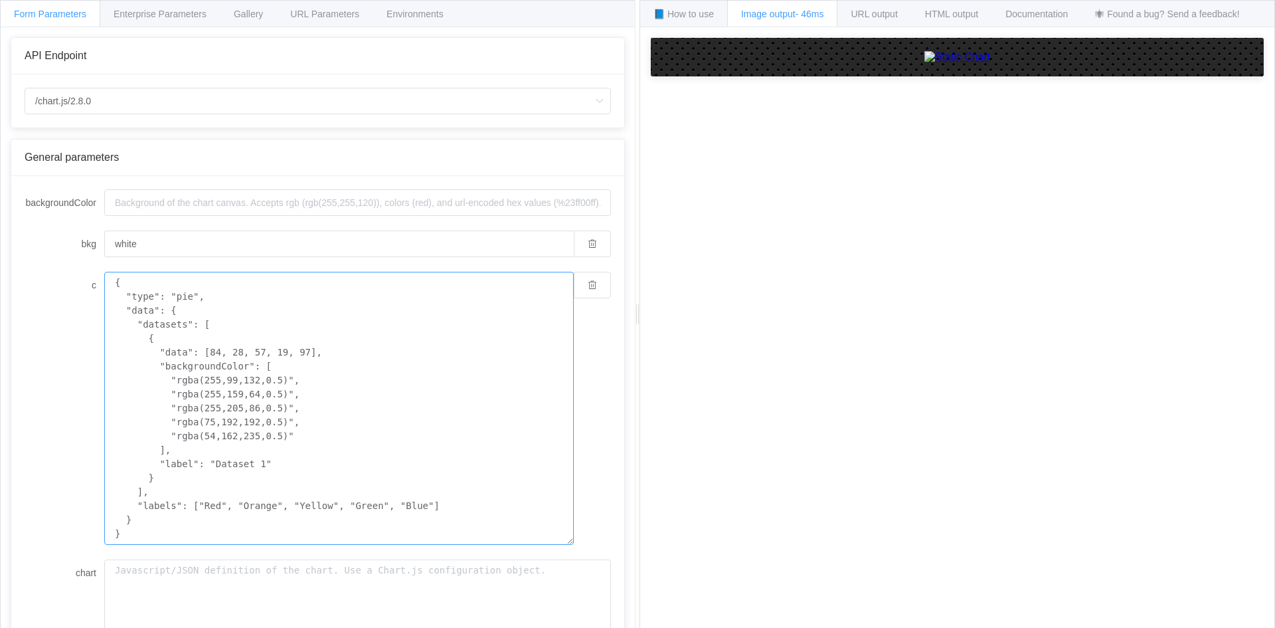
click at [185, 303] on textarea "{ "type": "pie", "data": { "datasets": [ { "data": [84, 28, 57, 19, 97], "backg…" at bounding box center [339, 408] width 470 height 273
click at [149, 300] on textarea "{ "type": "pie", "data": { "datasets": [ { "data": [84, 28, 57, 19, 97], "backg…" at bounding box center [339, 408] width 470 height 273
click at [186, 302] on textarea "{ "type": "pie", "data": { "datasets": [ { "data": [84, 28, 57, 19, 97], "backg…" at bounding box center [339, 408] width 470 height 273
click at [169, 259] on form "backgroundColor bkg white c { "type": "pie", "data": { "datasets": [ { "data": …" at bounding box center [318, 509] width 586 height 641
click at [187, 293] on textarea "{ "type": "pie", "data": { "datasets": [ { "data": [84, 28, 57, 19, 97], "backg…" at bounding box center [339, 408] width 470 height 273
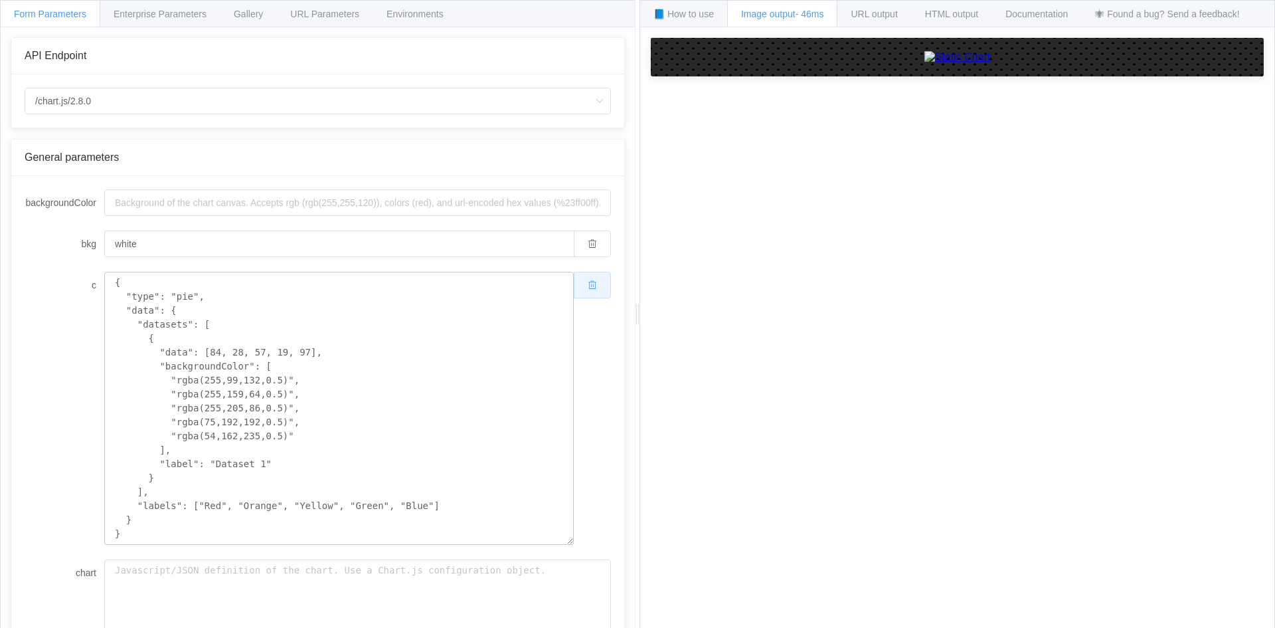
click at [600, 284] on button "button" at bounding box center [592, 285] width 37 height 27
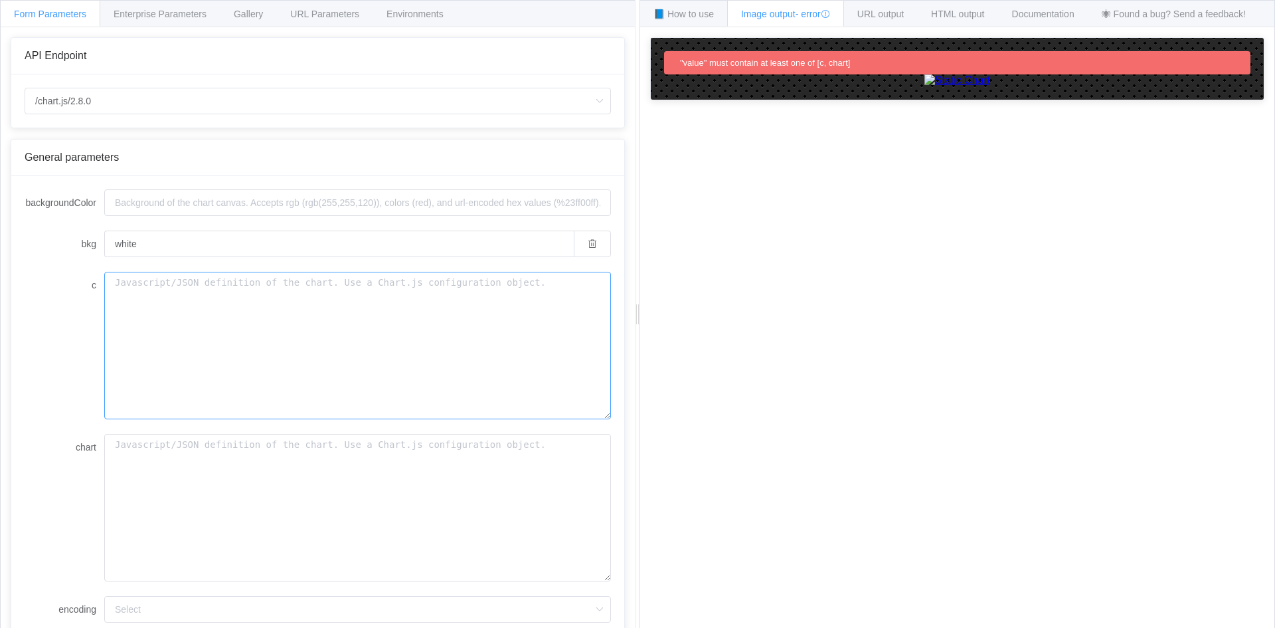
click at [286, 319] on textarea "c" at bounding box center [357, 345] width 507 height 147
click at [1033, 9] on span "Documentation" at bounding box center [1043, 14] width 62 height 11
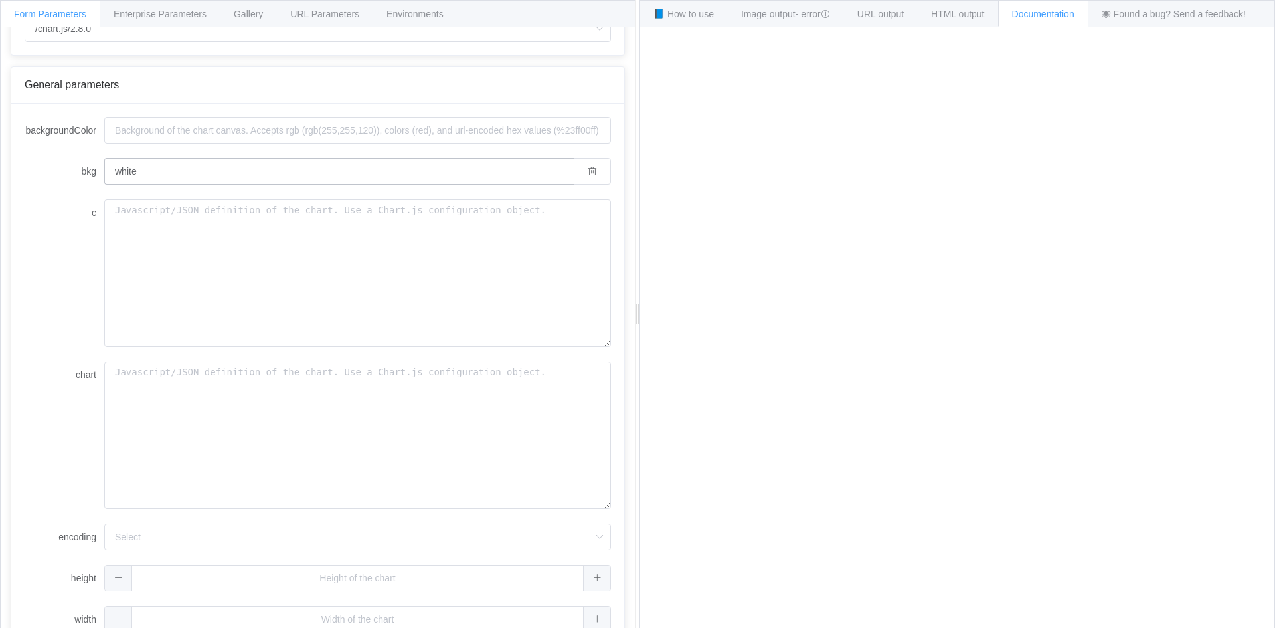
scroll to position [95, 0]
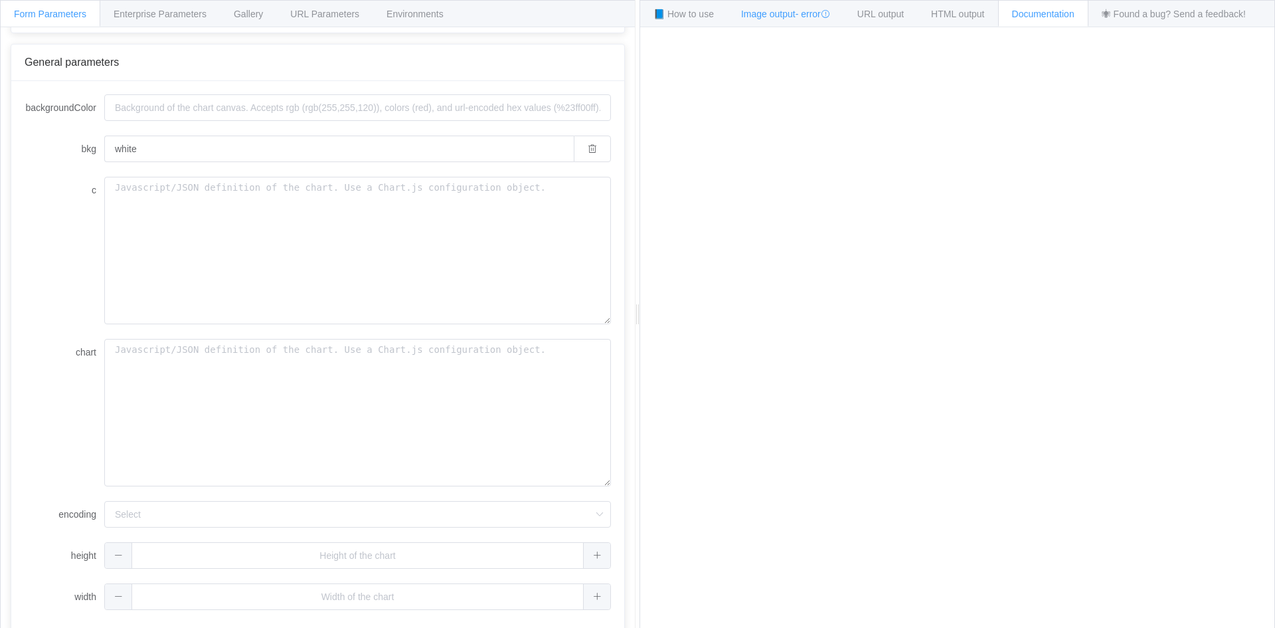
click at [784, 13] on span "Image output - error" at bounding box center [785, 14] width 89 height 11
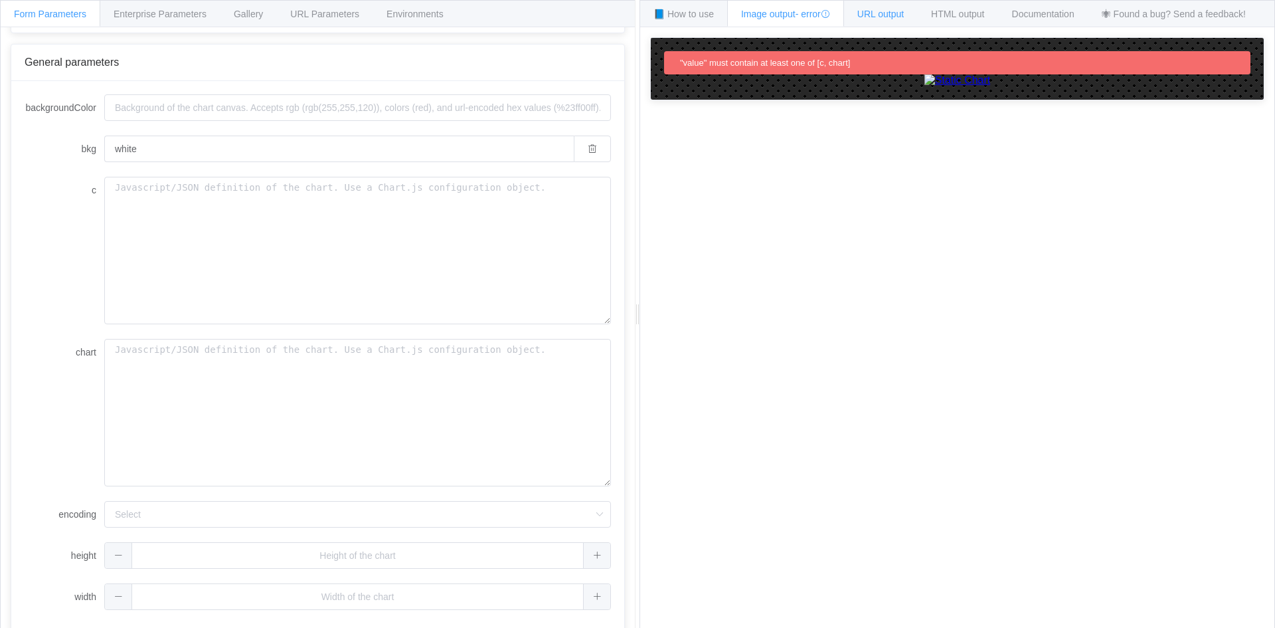
click at [359, 16] on span "URL output" at bounding box center [324, 14] width 69 height 11
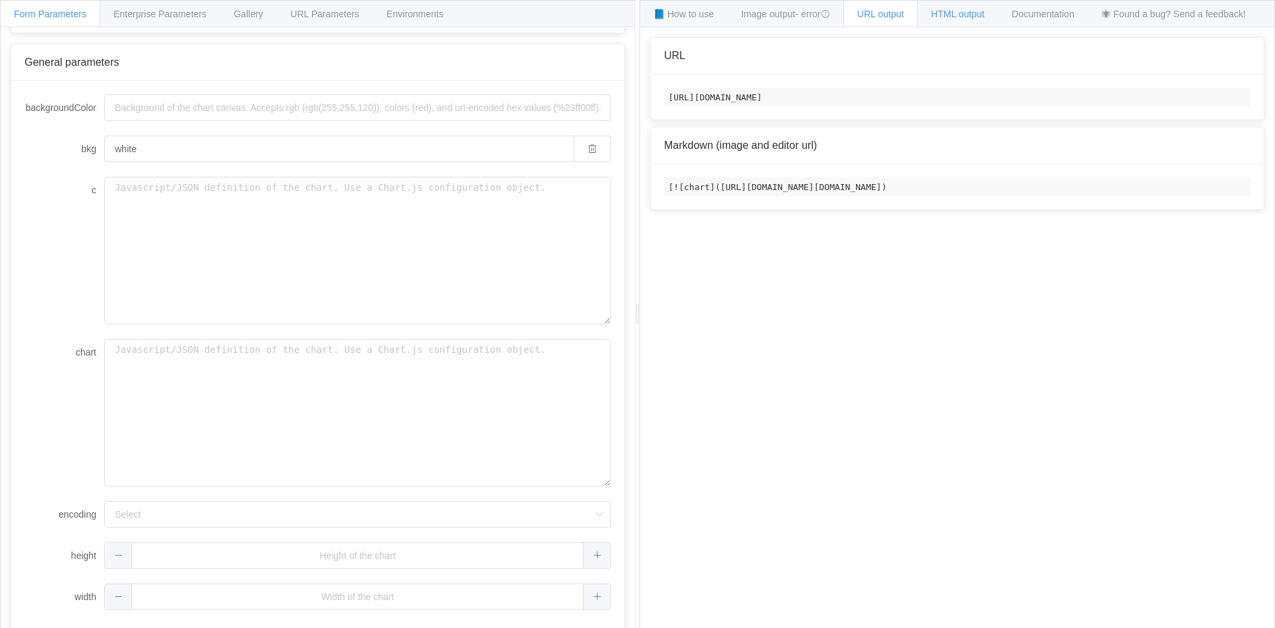
click at [960, 7] on div "HTML output" at bounding box center [957, 13] width 81 height 27
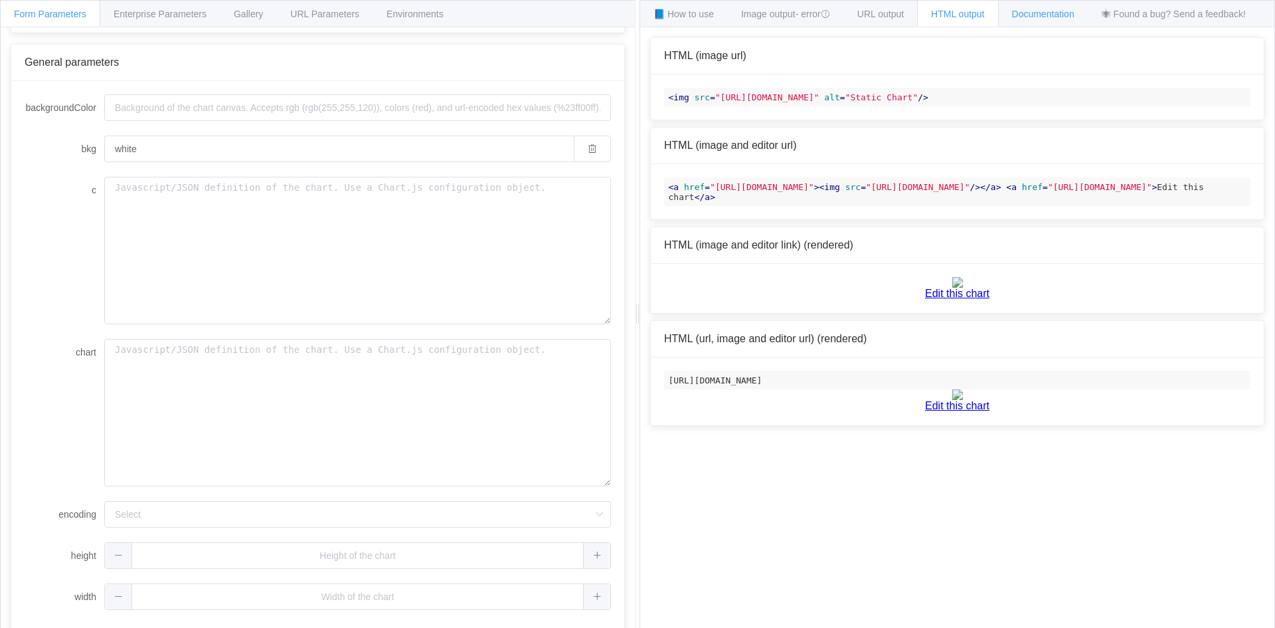
click at [1009, 9] on div "Documentation" at bounding box center [1043, 13] width 90 height 27
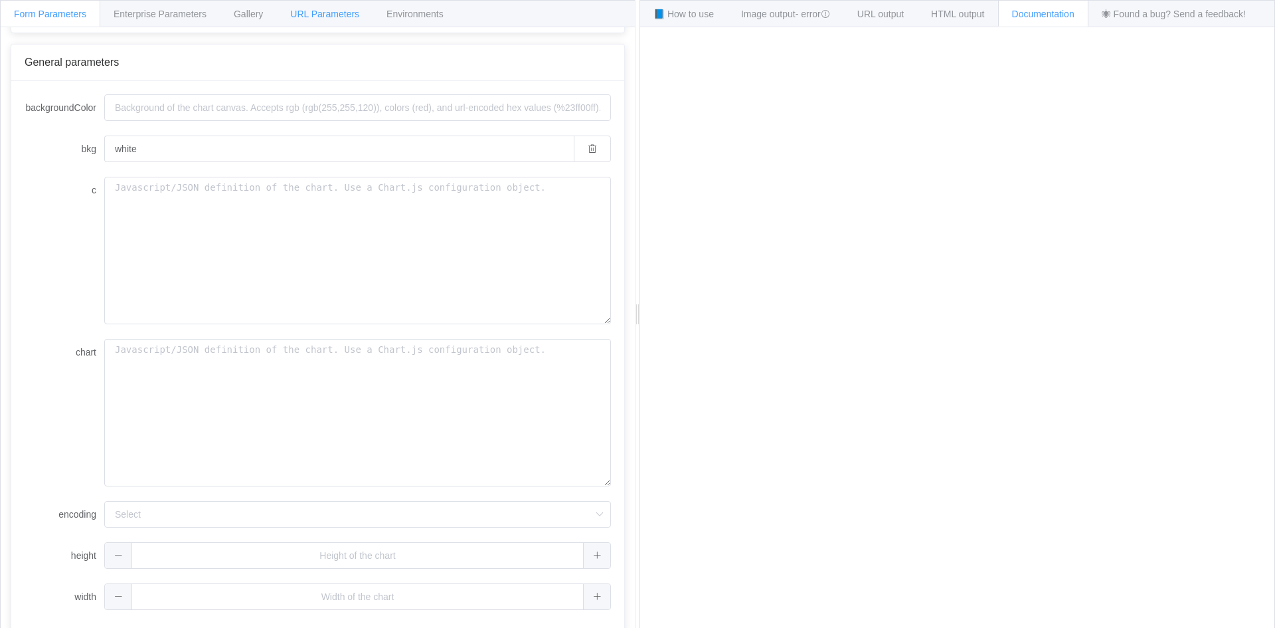
click at [317, 7] on div "URL Parameters" at bounding box center [324, 13] width 97 height 27
click at [244, 13] on span "Gallery" at bounding box center [248, 14] width 29 height 11
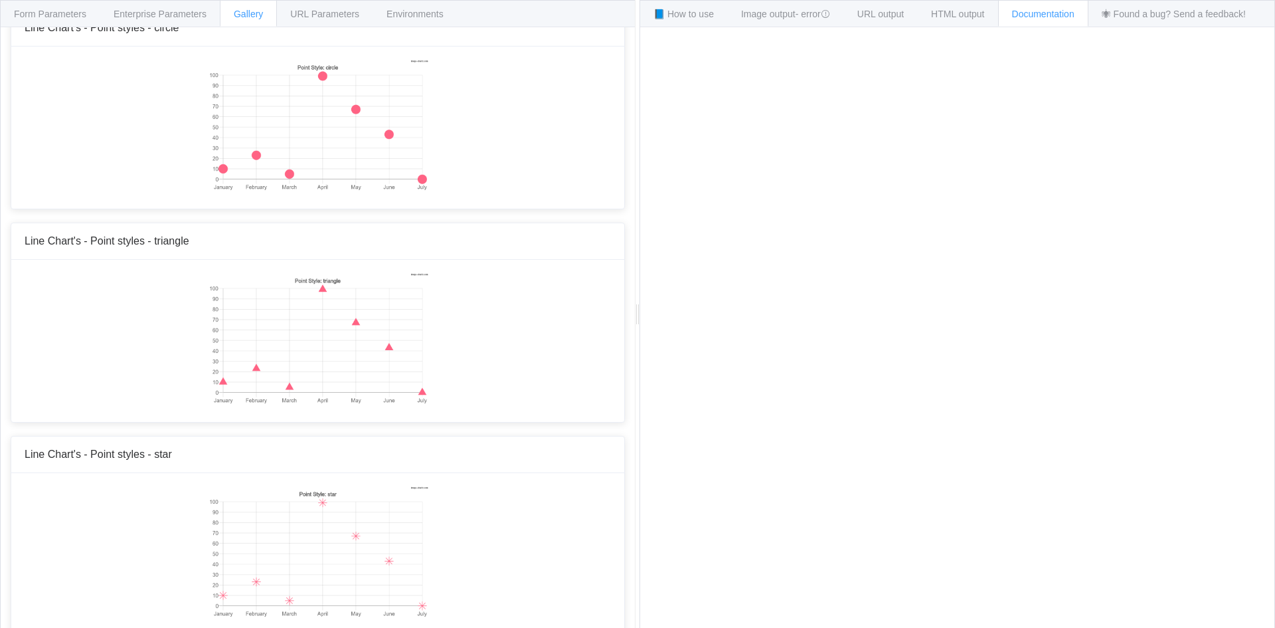
scroll to position [1527, 0]
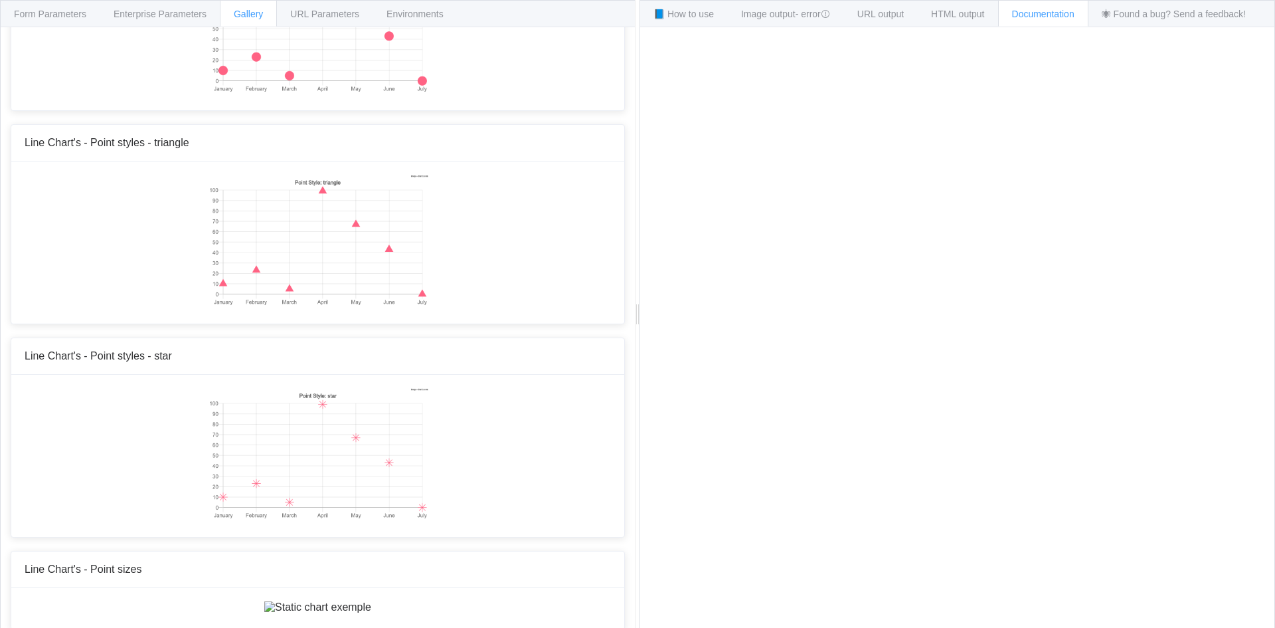
scroll to position [1793, 0]
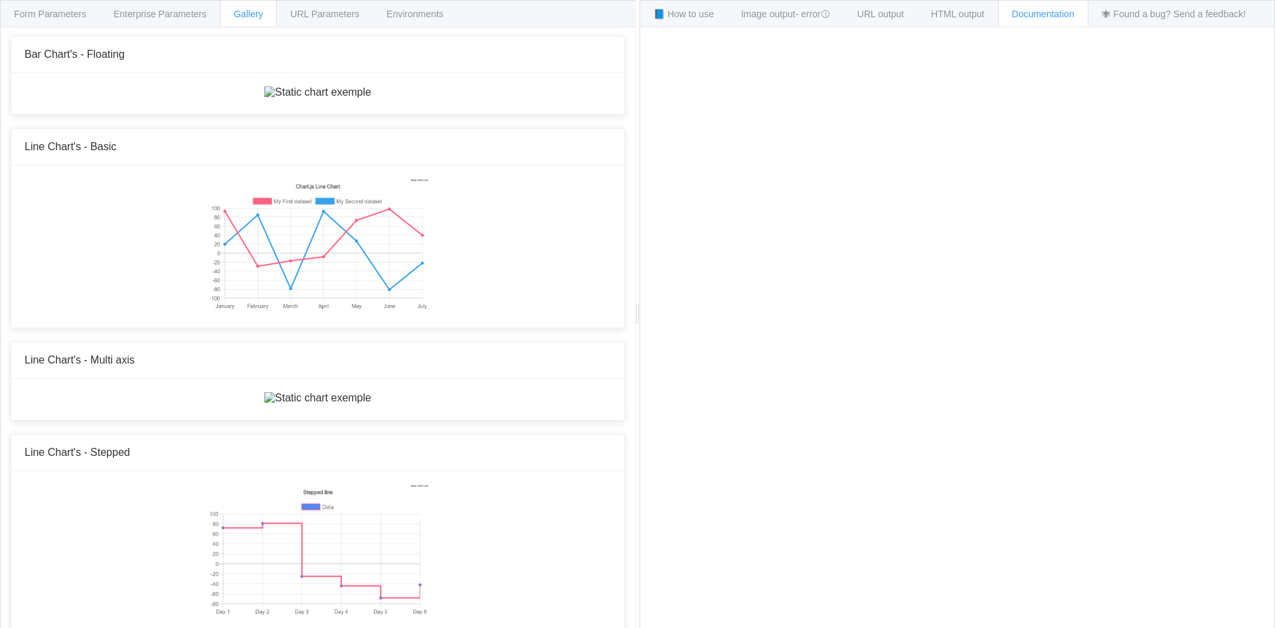
scroll to position [332, 0]
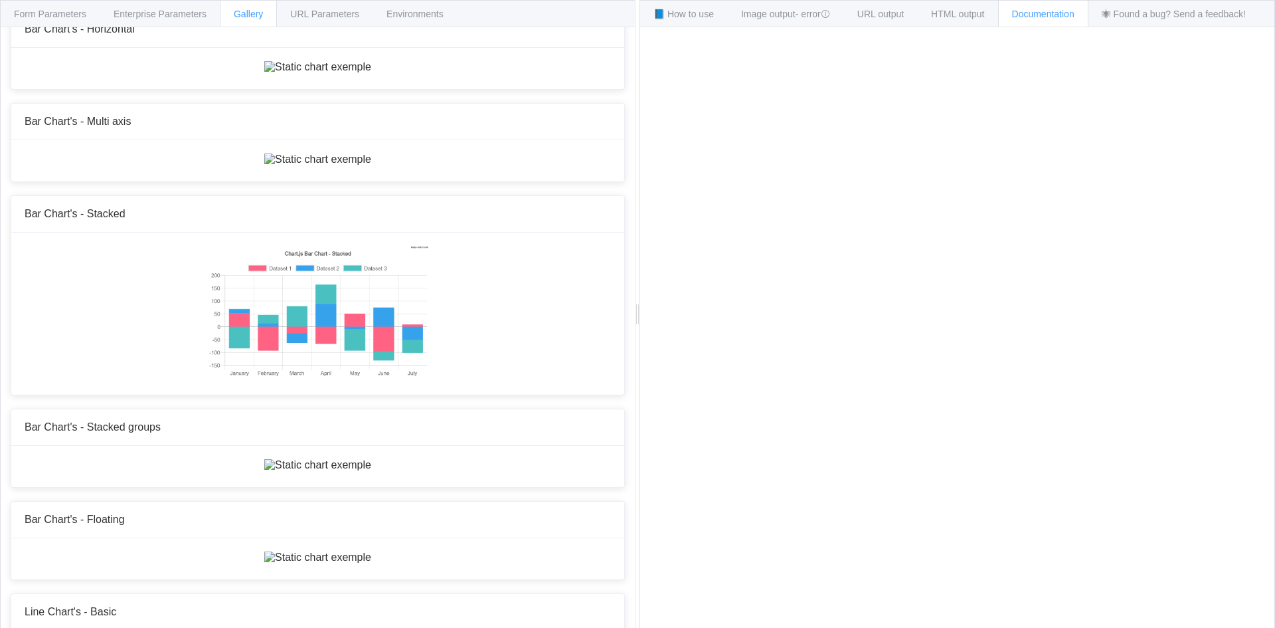
click at [322, 73] on img at bounding box center [317, 67] width 107 height 12
click at [321, 73] on img at bounding box center [317, 67] width 107 height 12
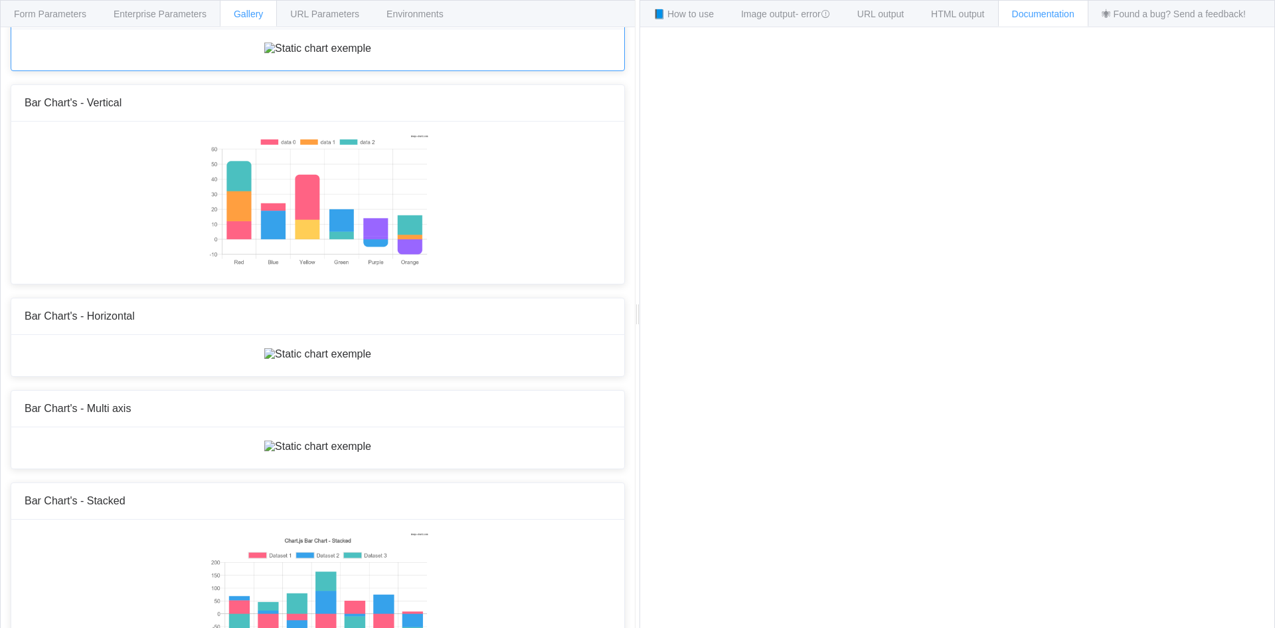
scroll to position [0, 0]
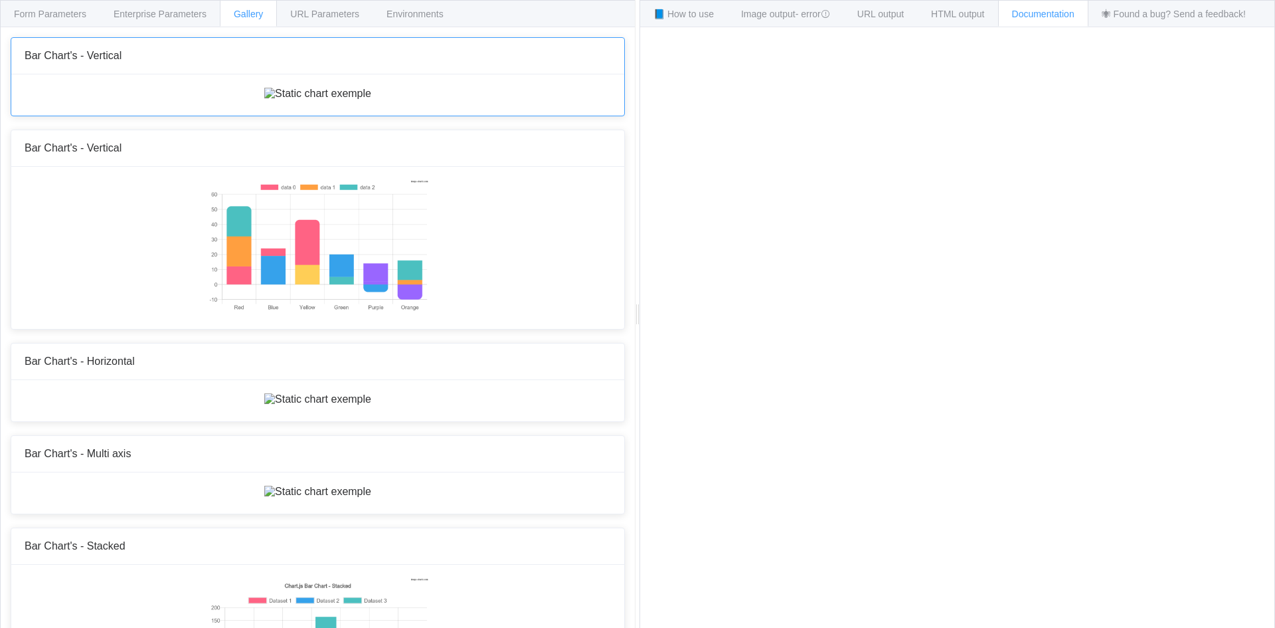
click at [116, 73] on div "Bar Chart's - Vertical" at bounding box center [317, 56] width 613 height 37
click at [147, 5] on div "Enterprise Parameters" at bounding box center [160, 13] width 121 height 27
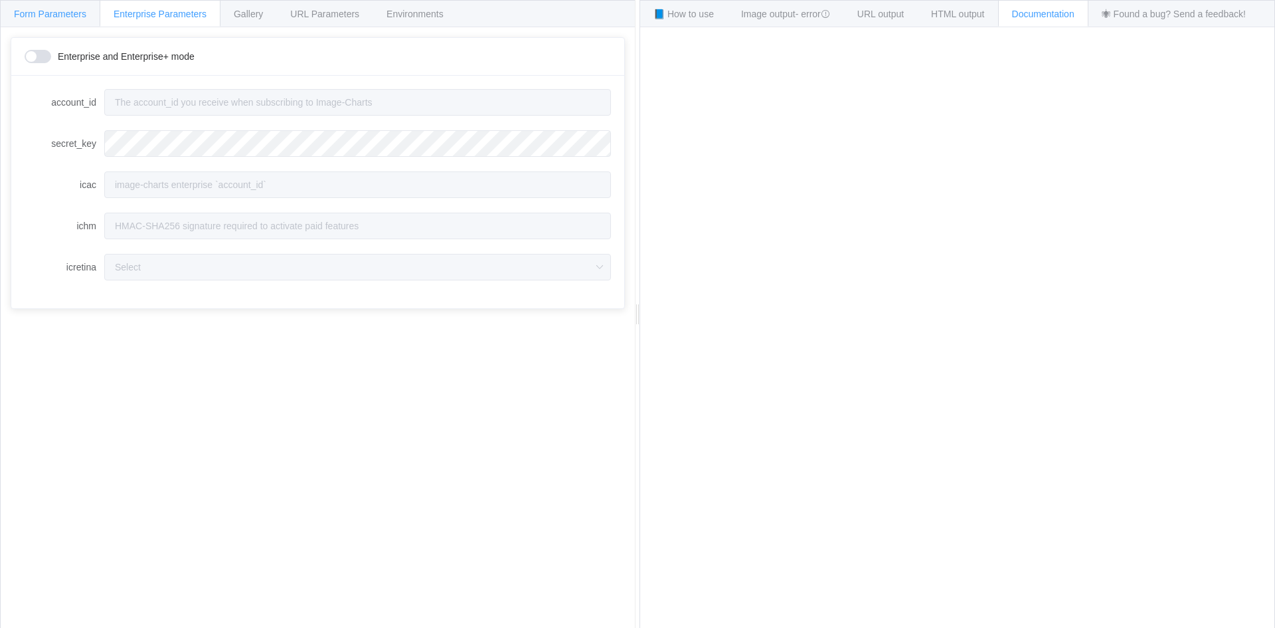
click at [52, 23] on div "Form Parameters" at bounding box center [50, 13] width 100 height 27
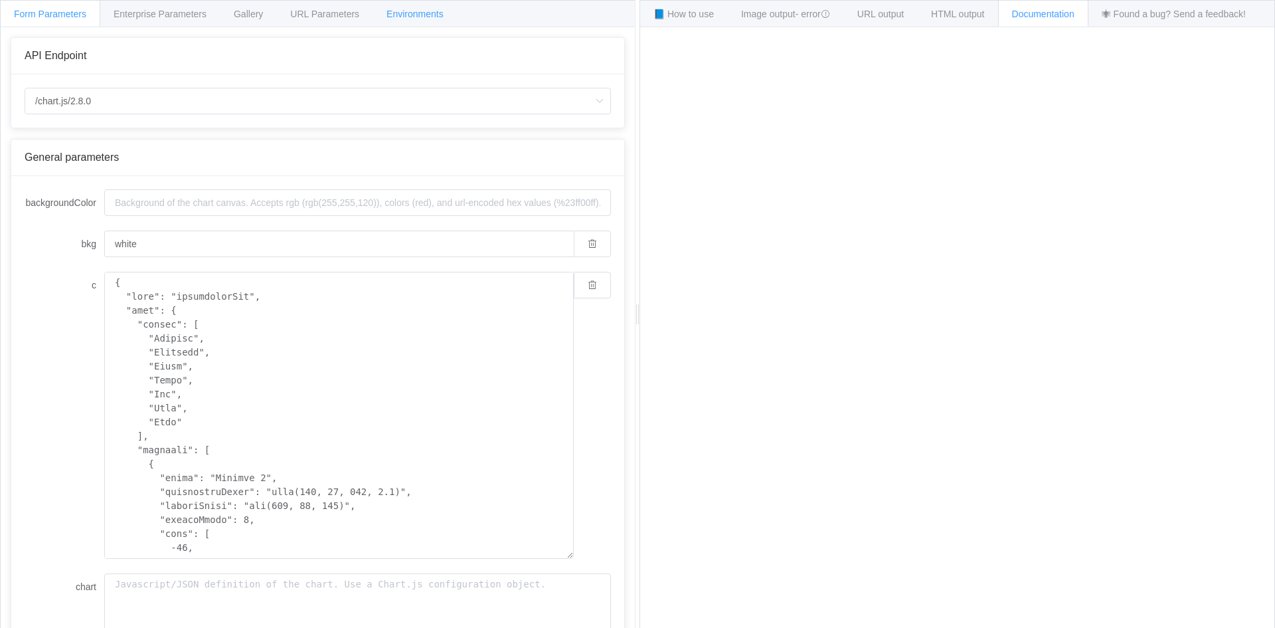
click at [409, 16] on span "Environments" at bounding box center [415, 14] width 57 height 11
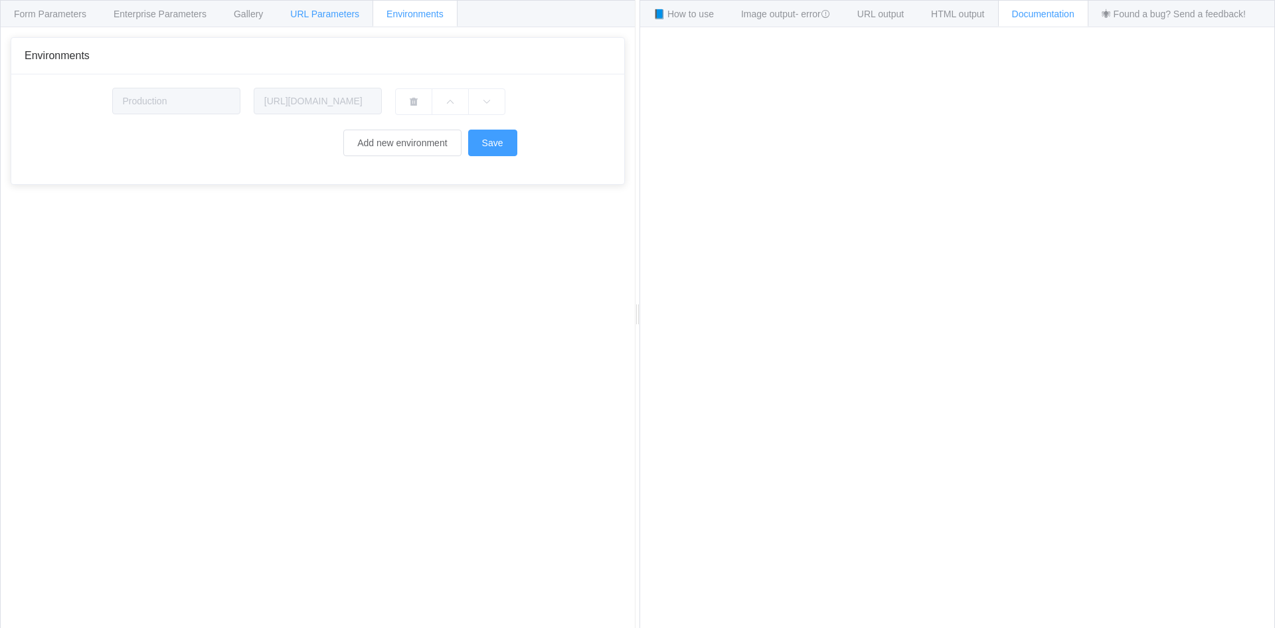
click at [355, 22] on div "URL Parameters" at bounding box center [324, 13] width 97 height 27
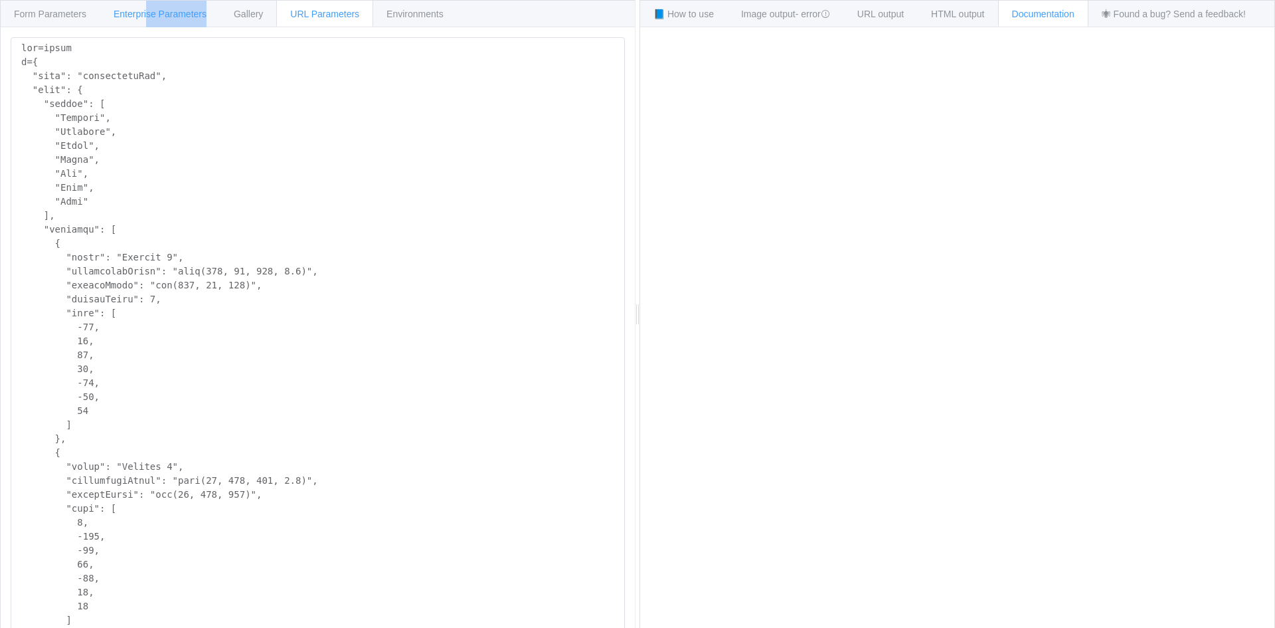
click at [145, 26] on div "Enterprise Parameters" at bounding box center [160, 13] width 121 height 27
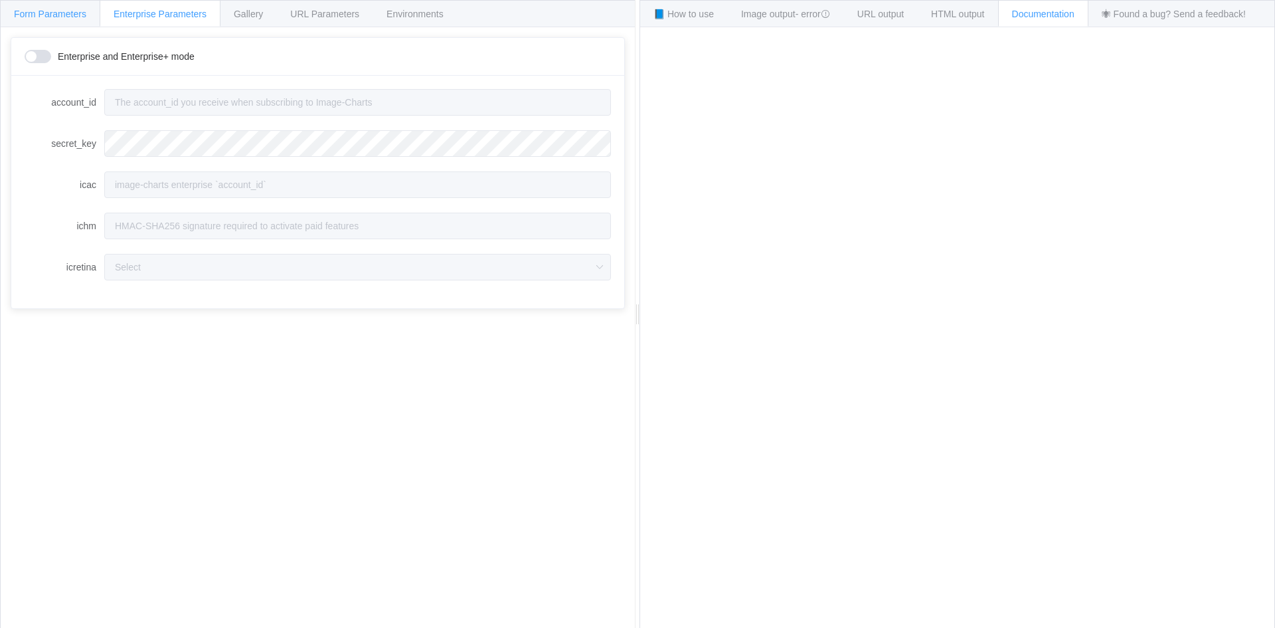
click at [56, 19] on div "Form Parameters" at bounding box center [50, 13] width 100 height 27
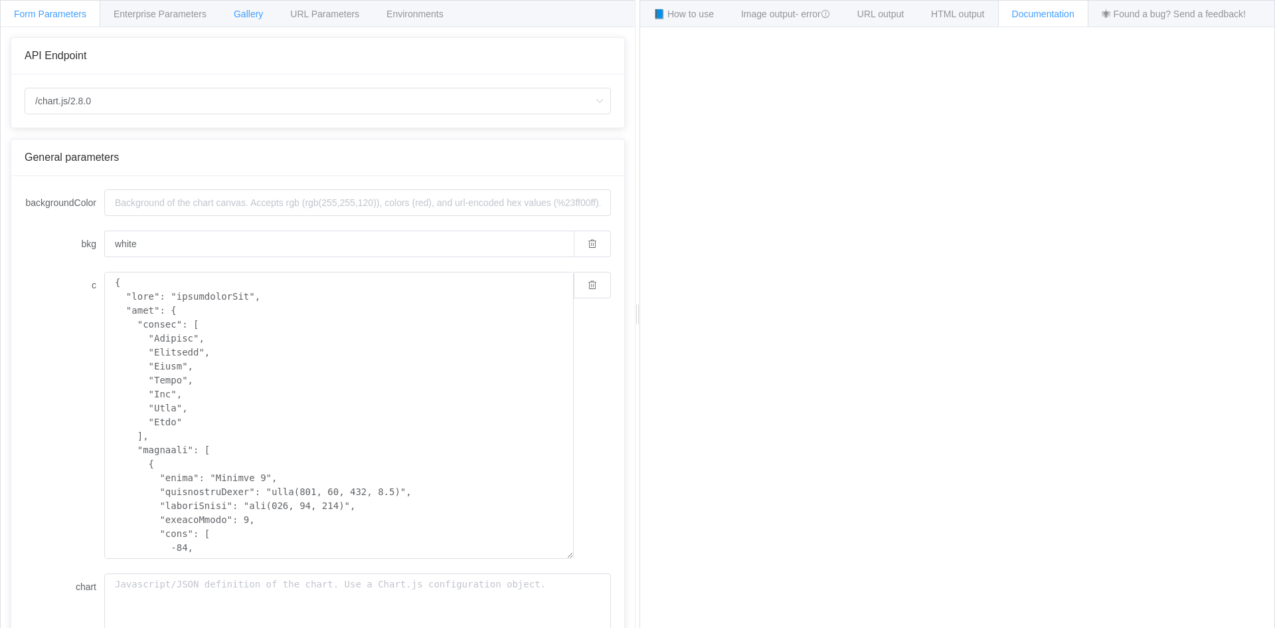
click at [260, 6] on div "Gallery" at bounding box center [248, 13] width 57 height 27
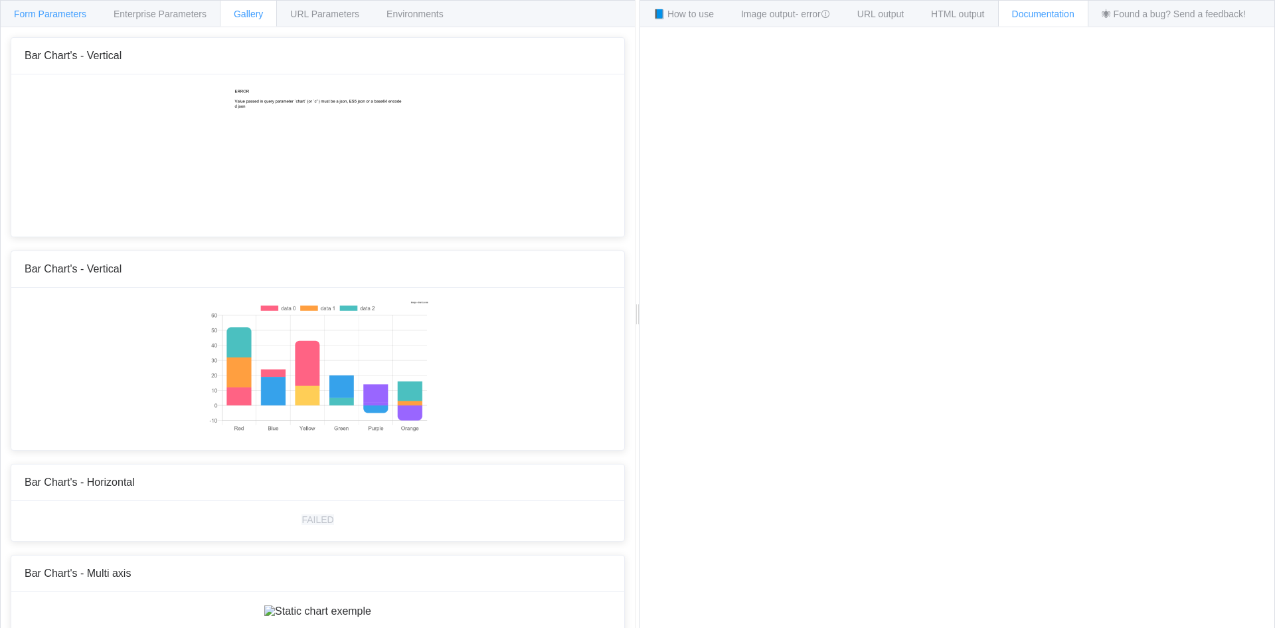
click at [74, 19] on div "Form Parameters" at bounding box center [50, 13] width 100 height 27
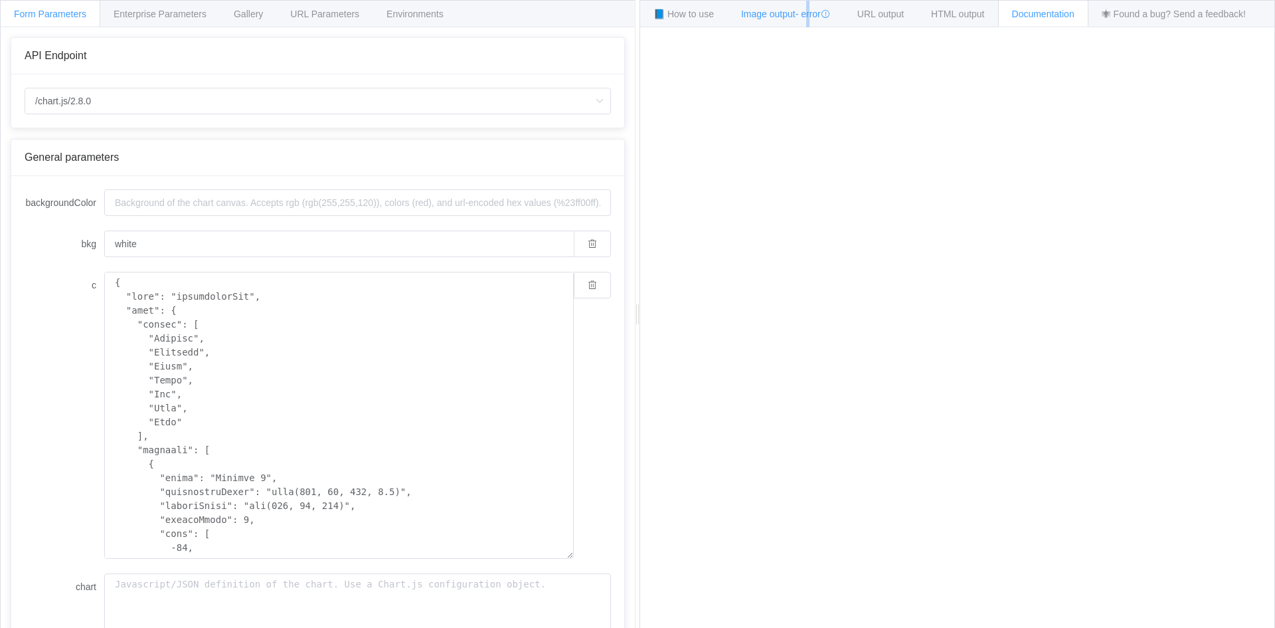
click at [808, 13] on span "- error" at bounding box center [813, 14] width 35 height 11
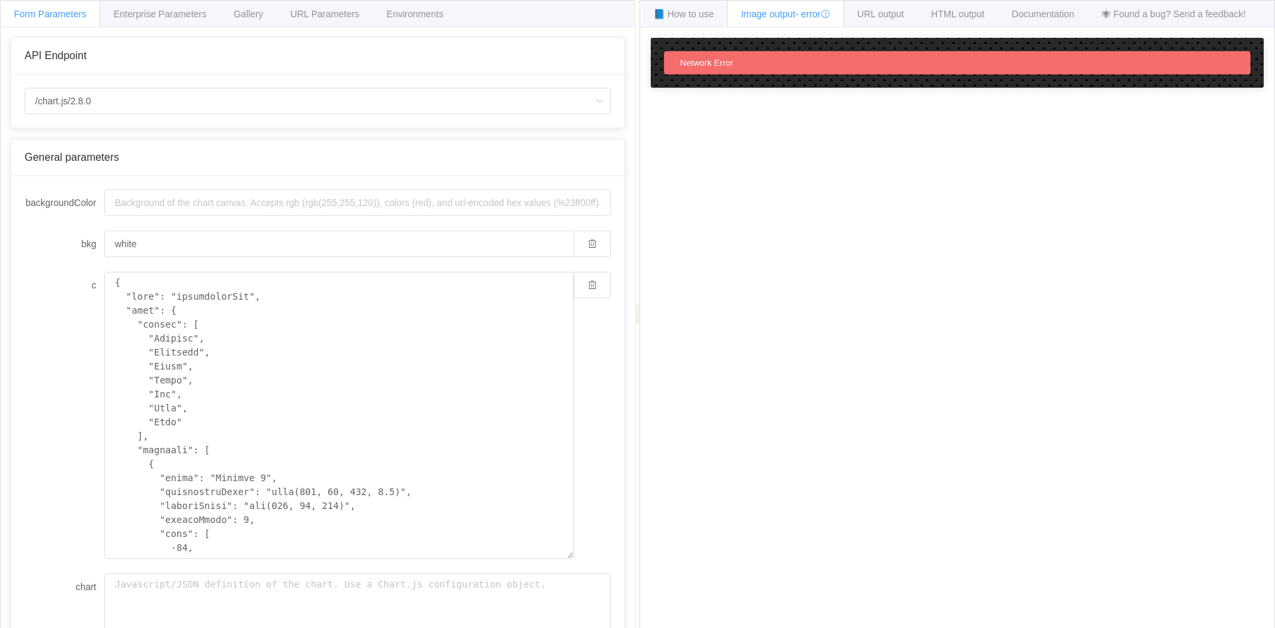
click at [878, 53] on div "Network Error" at bounding box center [957, 62] width 586 height 23
click at [890, 15] on span "URL output" at bounding box center [880, 14] width 46 height 11
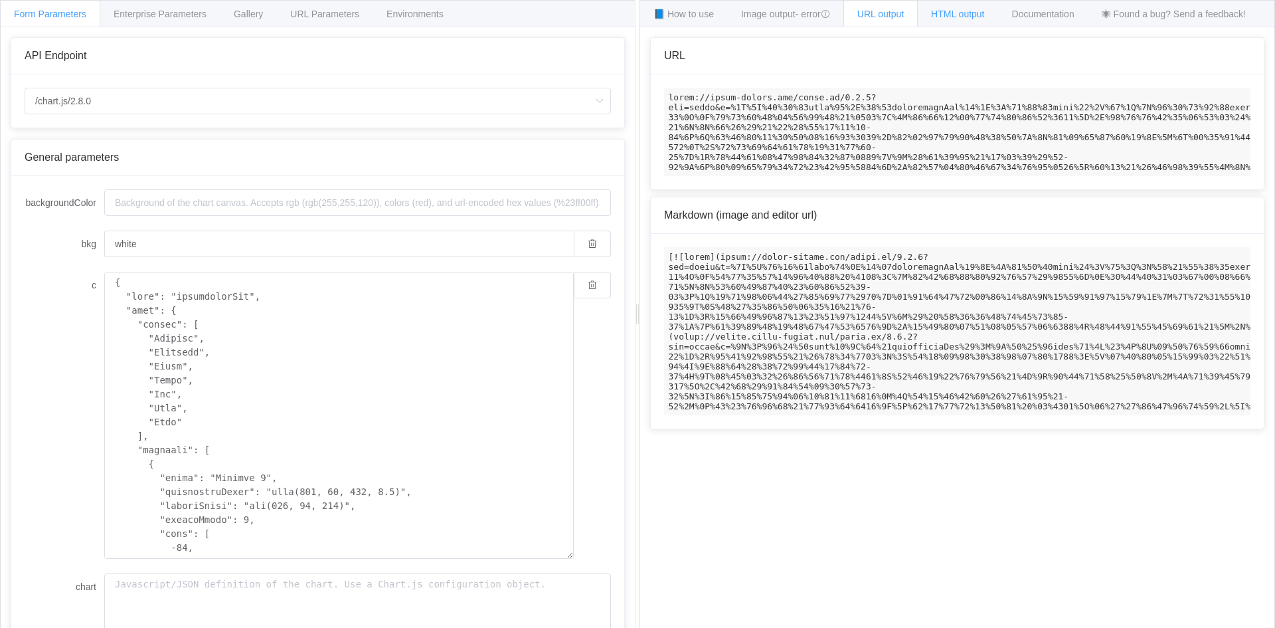
click at [946, 17] on span "HTML output" at bounding box center [957, 14] width 53 height 11
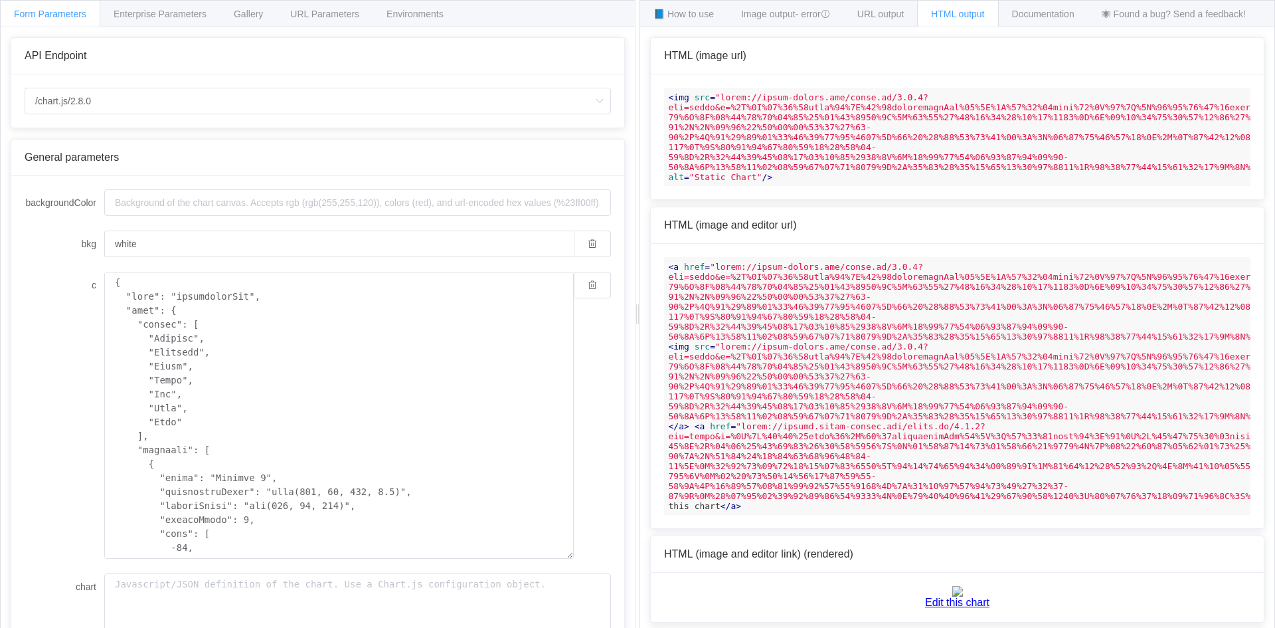
click at [998, 15] on div "HTML output" at bounding box center [957, 13] width 81 height 27
click at [766, 15] on span "Image output - error" at bounding box center [785, 14] width 89 height 11
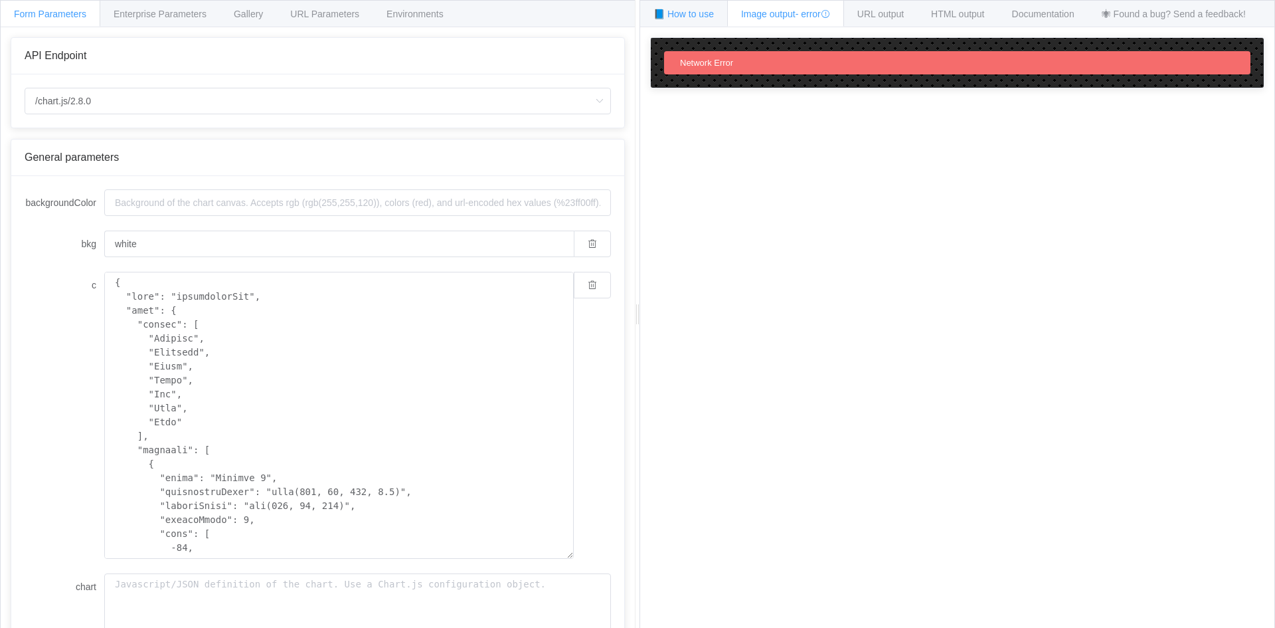
click at [678, 12] on span "📘 How to use" at bounding box center [683, 14] width 60 height 11
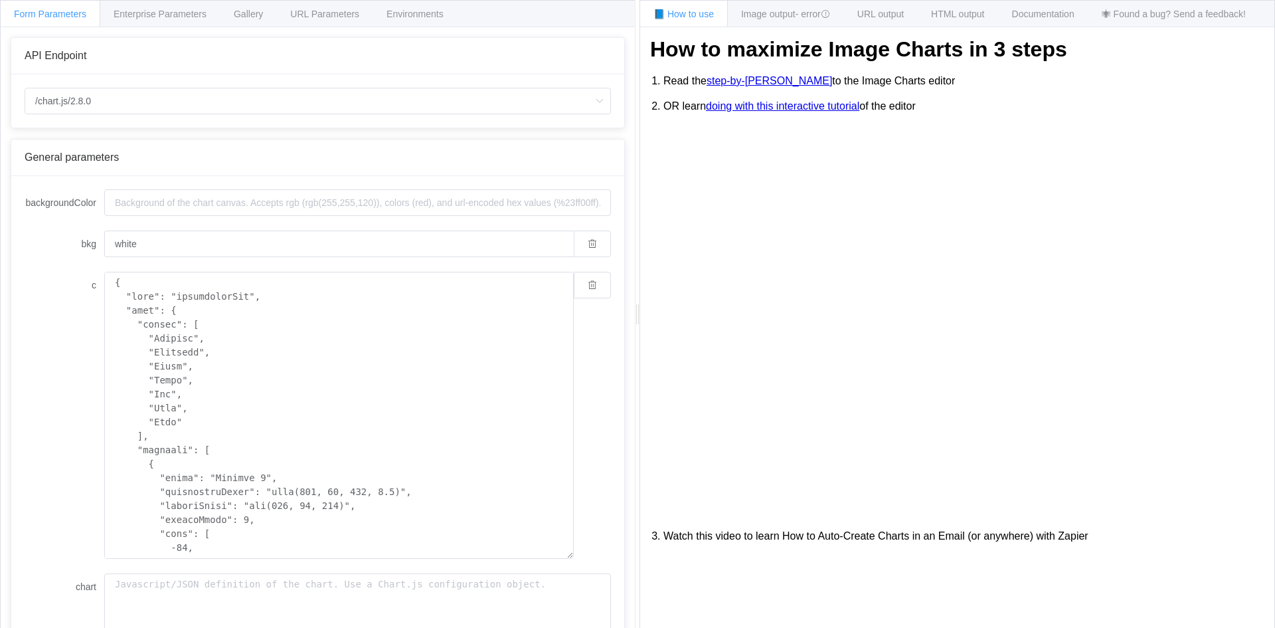
click at [202, 115] on div "/chart.js/2.8.0 /chart /chart.js/2.8.0" at bounding box center [317, 100] width 613 height 53
click at [194, 105] on input "/chart.js/2.8.0" at bounding box center [318, 101] width 586 height 27
click at [189, 98] on input "/chart.js/2.8.0" at bounding box center [318, 101] width 586 height 27
drag, startPoint x: 139, startPoint y: 101, endPoint x: 132, endPoint y: 108, distance: 9.4
click at [139, 100] on input "/chart.js/2.8.0" at bounding box center [318, 101] width 586 height 27
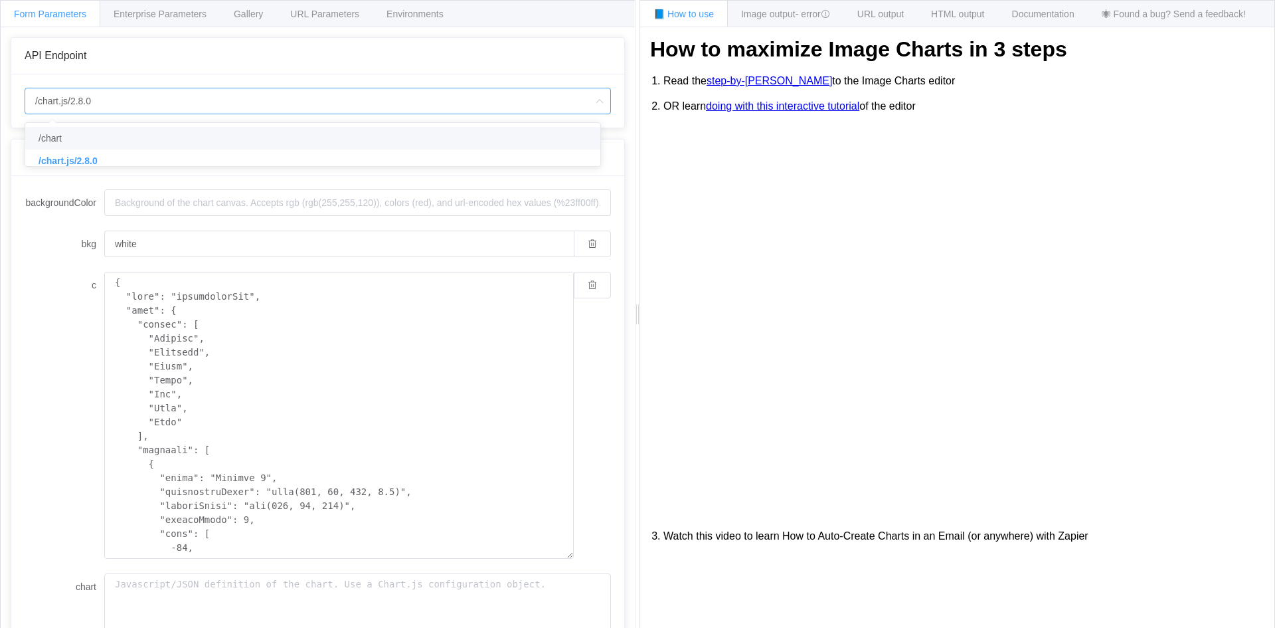
click at [104, 141] on li "/chart" at bounding box center [317, 138] width 585 height 23
click at [155, 223] on form "backgroundColor bkg white c chart encoding url base64 height width" at bounding box center [318, 516] width 586 height 655
type input "/chart"
type input "20"
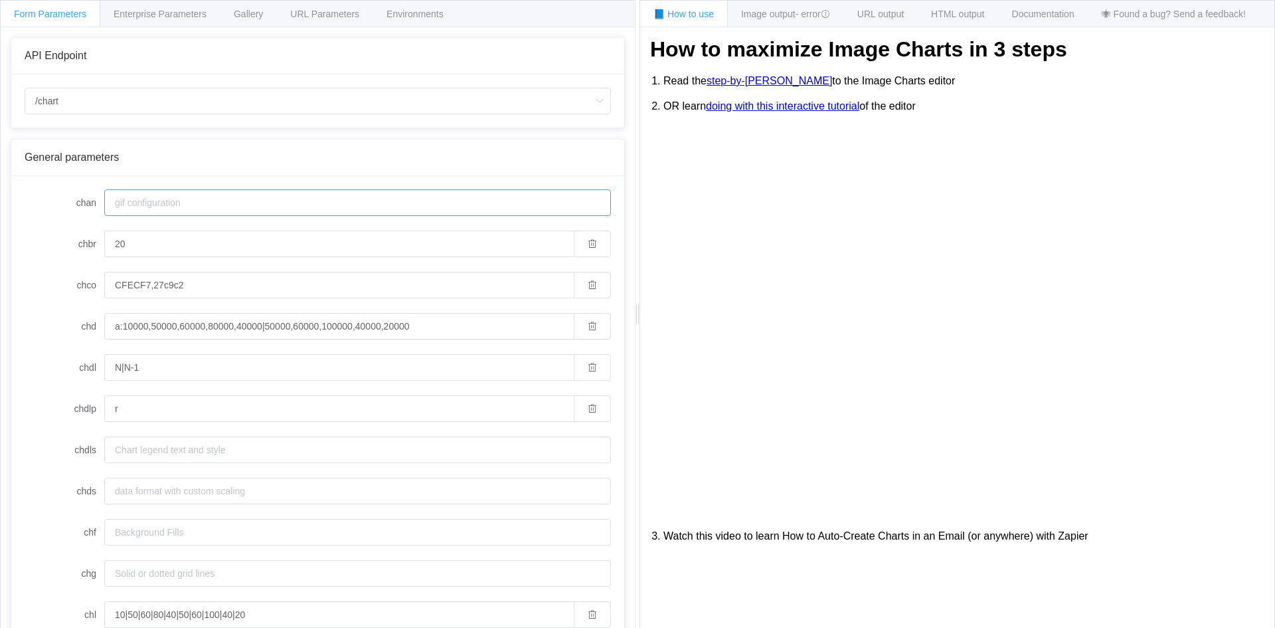
click at [160, 192] on input "chan" at bounding box center [357, 202] width 507 height 27
click at [96, 167] on div "General parameters" at bounding box center [317, 157] width 613 height 37
click at [216, 75] on div "/chart" at bounding box center [317, 100] width 613 height 53
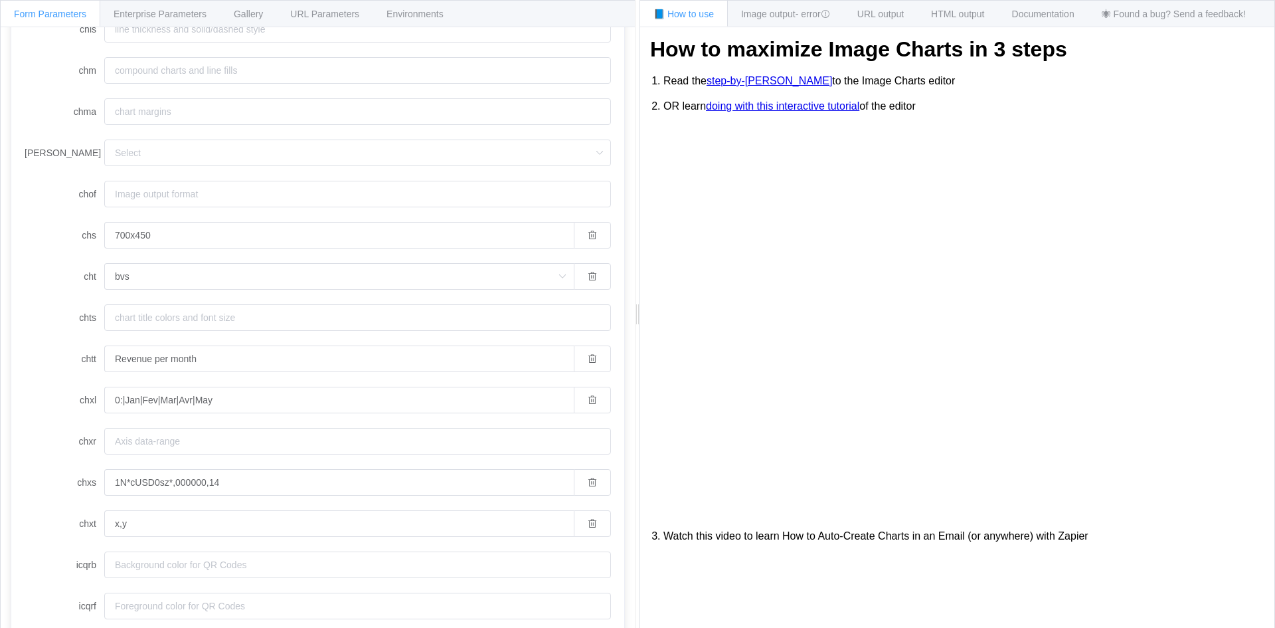
scroll to position [759, 0]
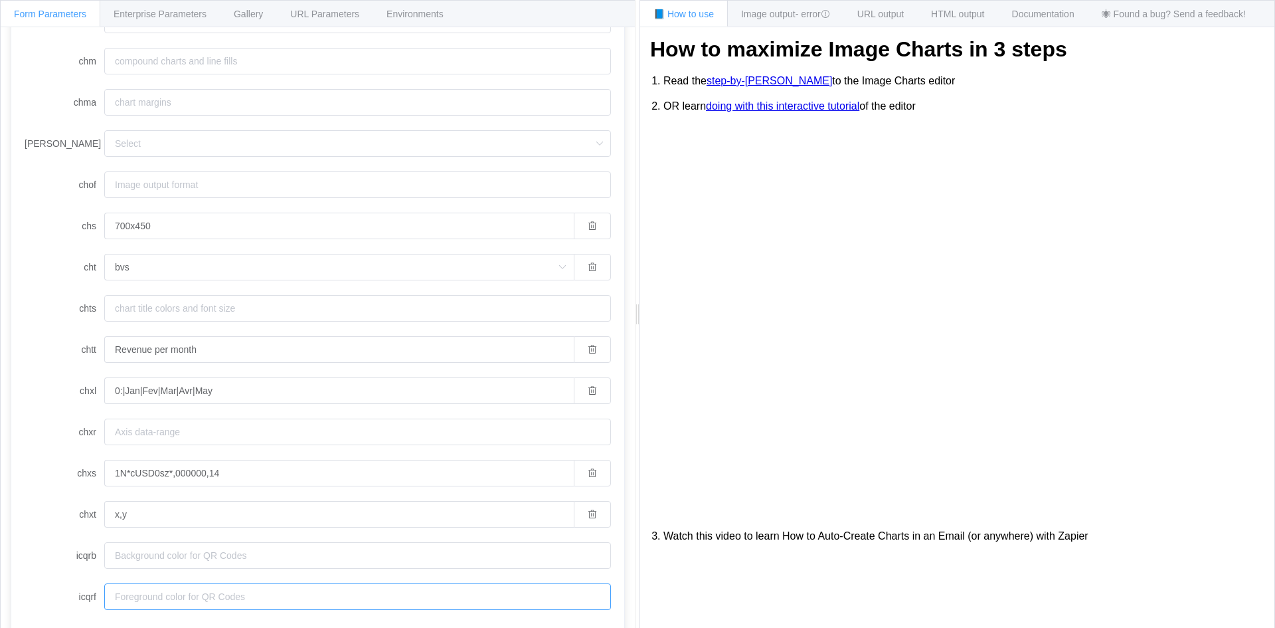
click at [133, 596] on input "icqrf" at bounding box center [357, 596] width 507 height 27
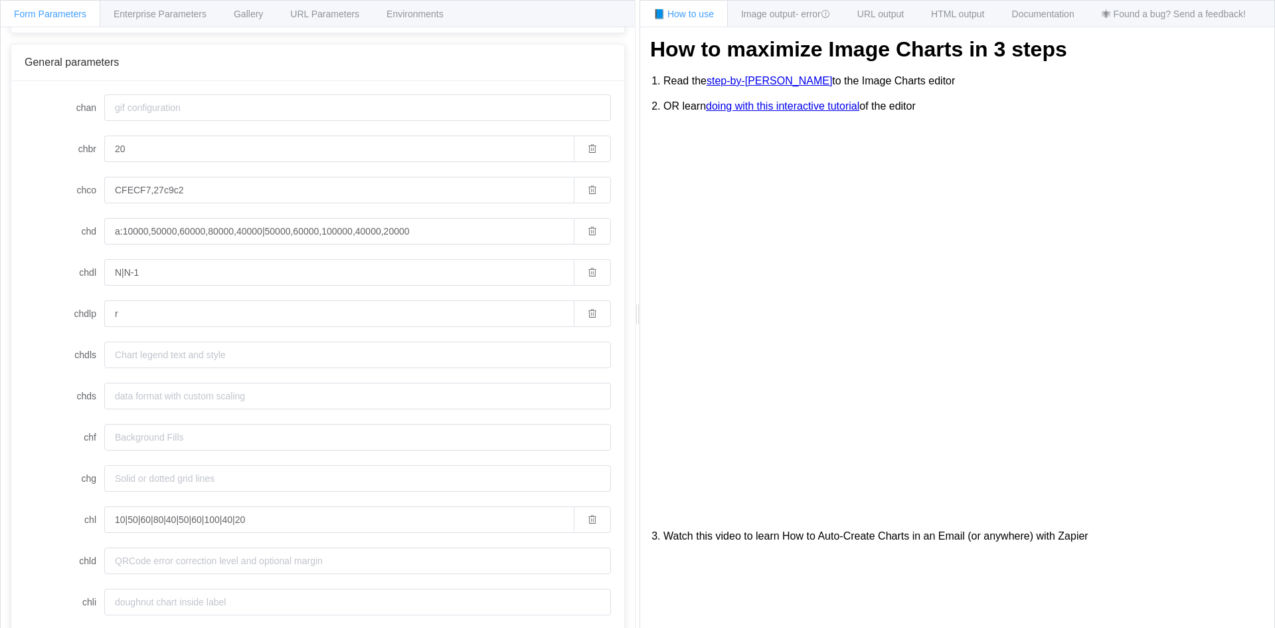
scroll to position [0, 0]
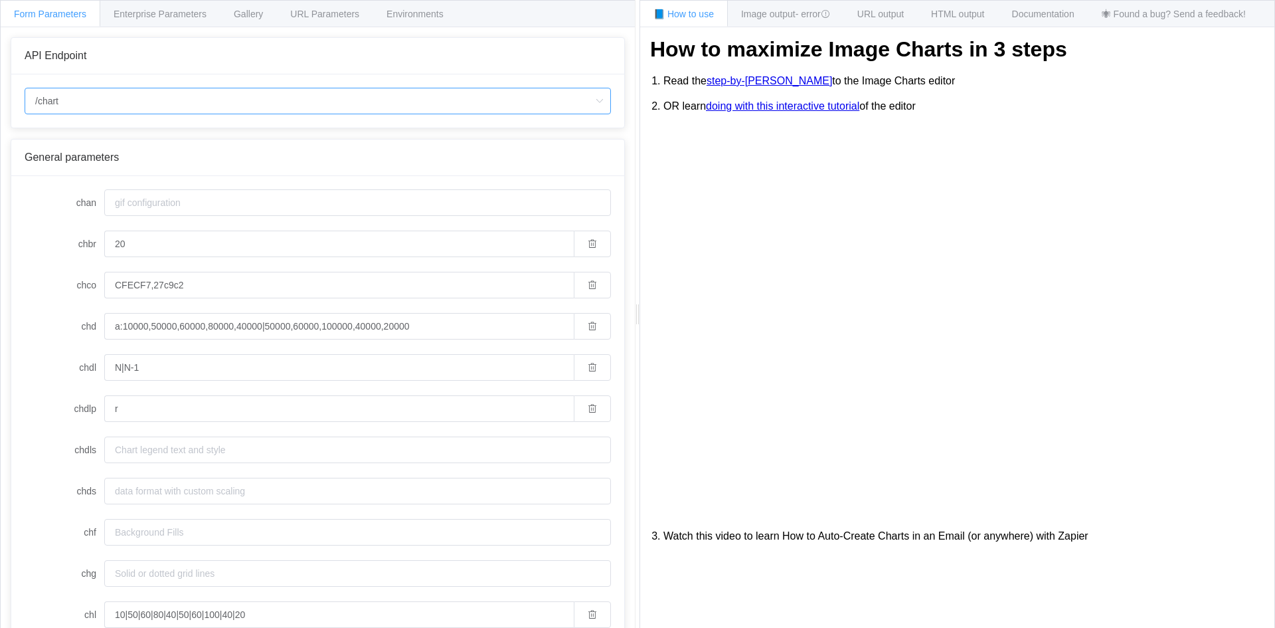
click at [94, 106] on input "/chart" at bounding box center [318, 101] width 586 height 27
click at [85, 159] on span "/chart.js/2.8.0" at bounding box center [67, 160] width 56 height 11
type input "/chart.js/2.8.0"
type input "white"
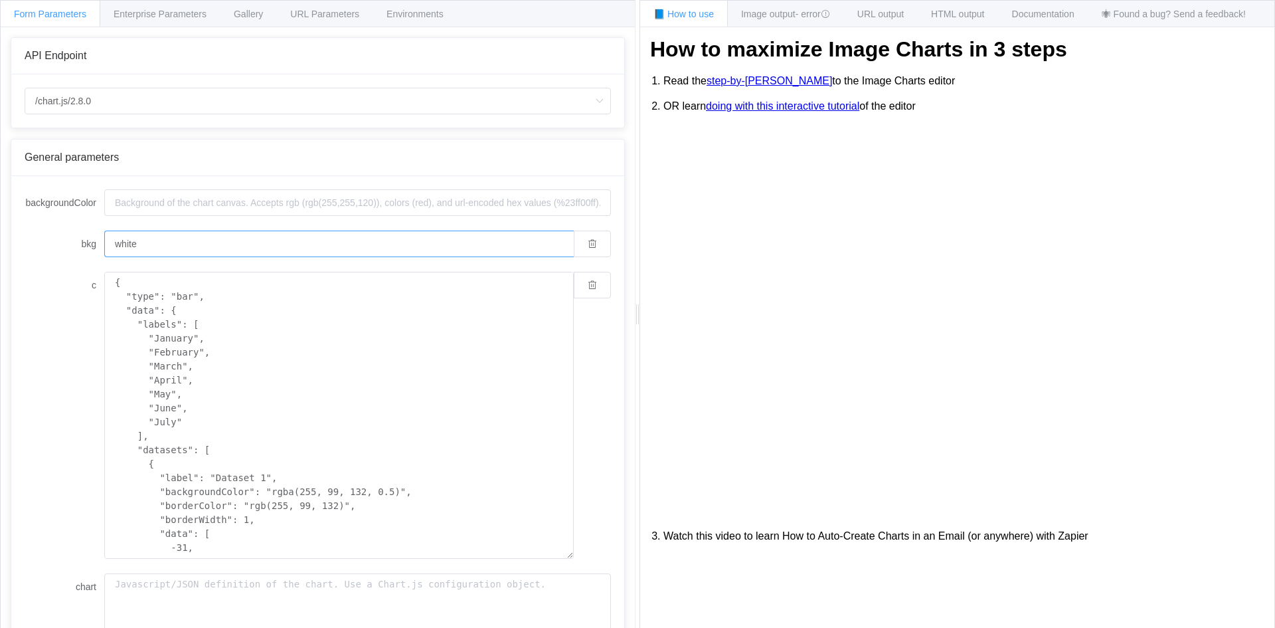
click at [185, 235] on input "white" at bounding box center [339, 243] width 470 height 27
click at [192, 205] on input "backgroundColor" at bounding box center [357, 202] width 507 height 27
click at [549, 212] on input "backgroundColor" at bounding box center [357, 202] width 507 height 27
click at [593, 208] on input "backgroundColor" at bounding box center [357, 202] width 507 height 27
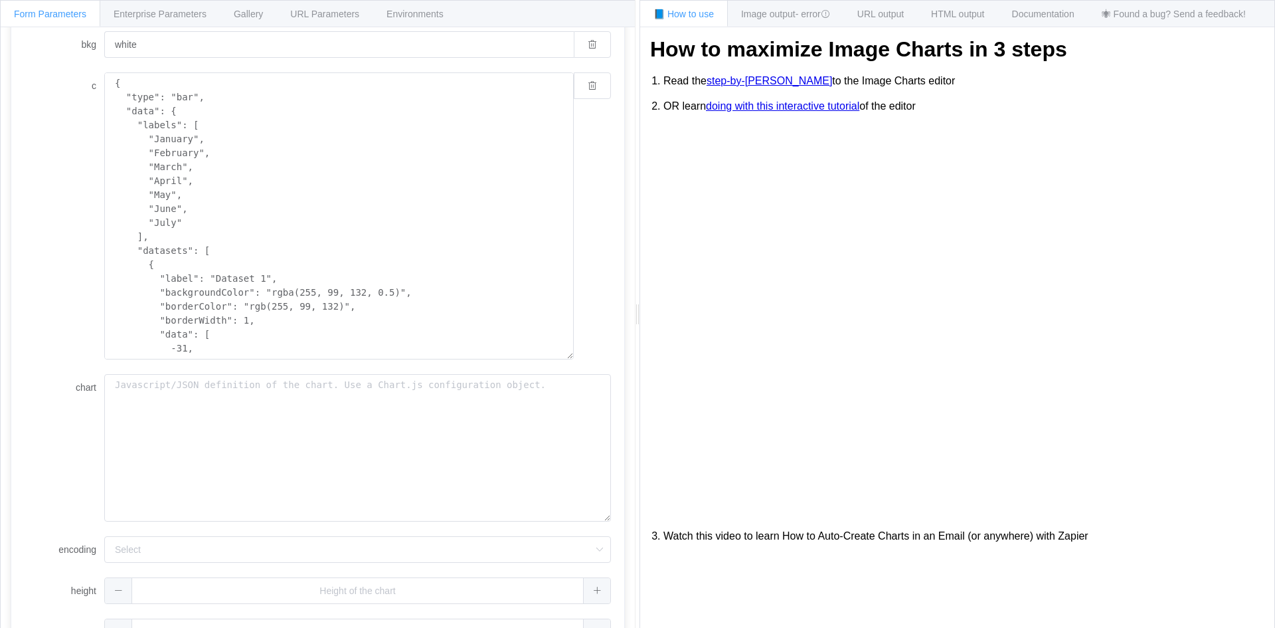
scroll to position [133, 0]
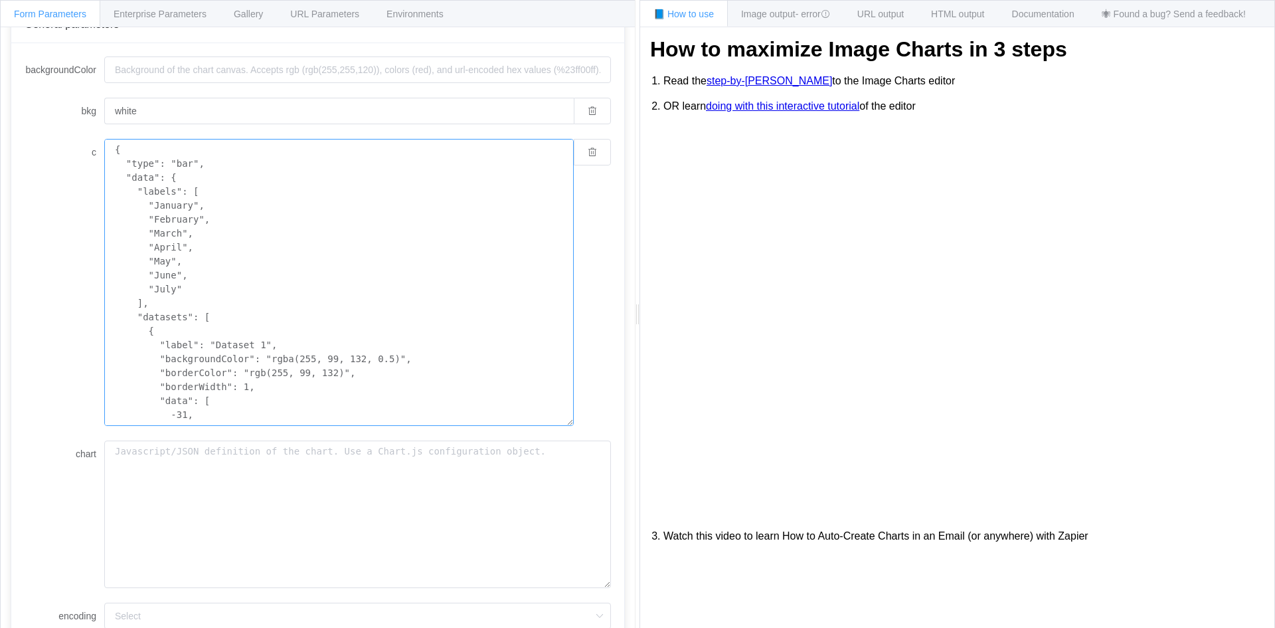
click at [186, 168] on textarea "{ "type": "bar", "data": { "labels": [ "January", "February", "March", "April",…" at bounding box center [339, 282] width 470 height 287
click at [183, 157] on textarea "{ "type": "bar", "data": { "labels": [ "January", "February", "March", "April",…" at bounding box center [339, 282] width 470 height 287
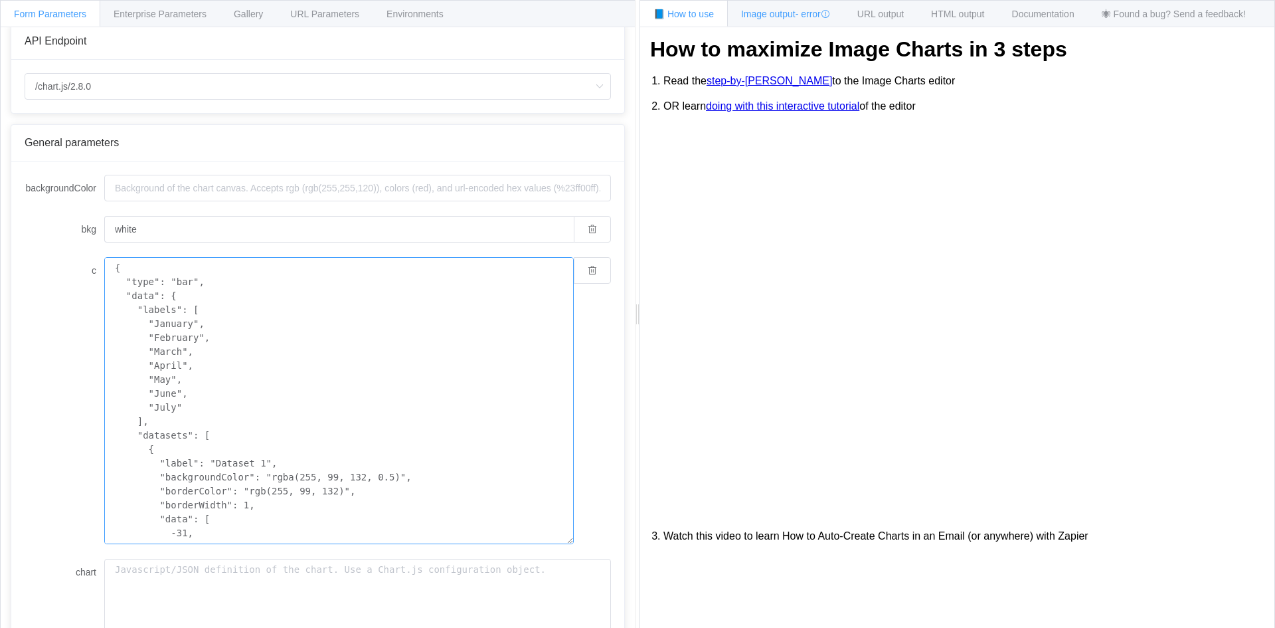
scroll to position [0, 0]
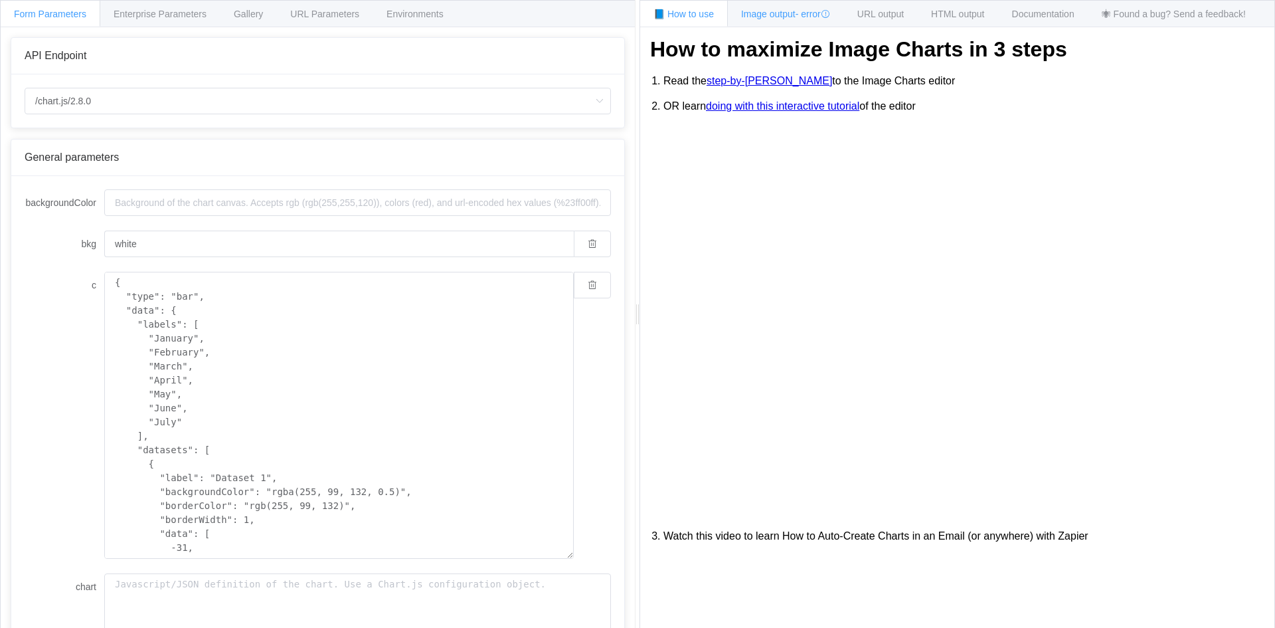
click at [798, 9] on span "Image output - error" at bounding box center [785, 14] width 89 height 11
